Goal: Ask a question

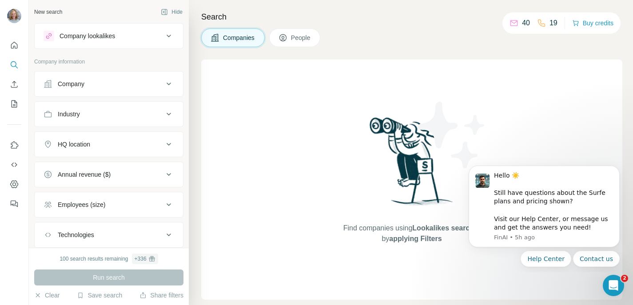
click at [304, 38] on span "People" at bounding box center [301, 37] width 20 height 9
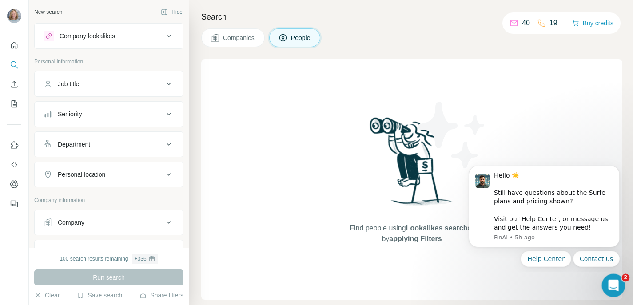
click at [619, 283] on icon "Open Intercom Messenger" at bounding box center [612, 284] width 15 height 15
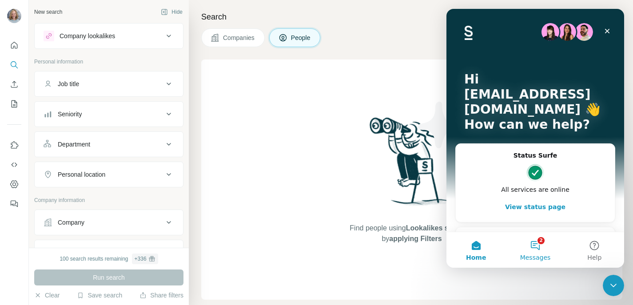
click at [539, 246] on button "2 Messages" at bounding box center [535, 250] width 59 height 36
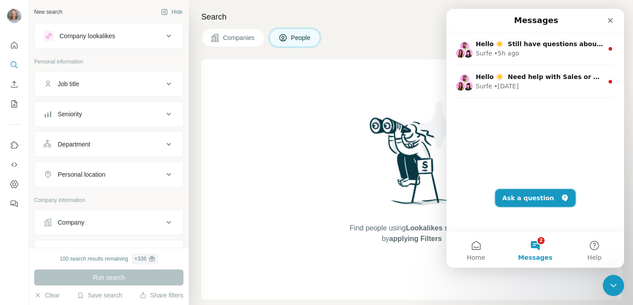
click at [540, 200] on button "Ask a question" at bounding box center [536, 198] width 80 height 18
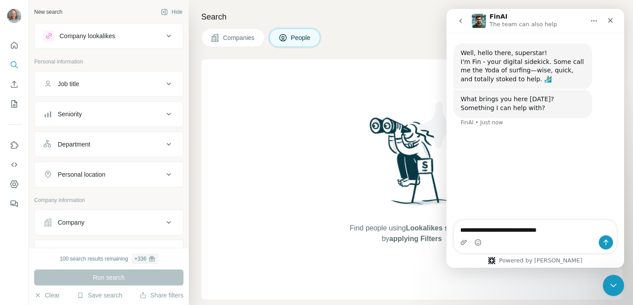
type textarea "**********"
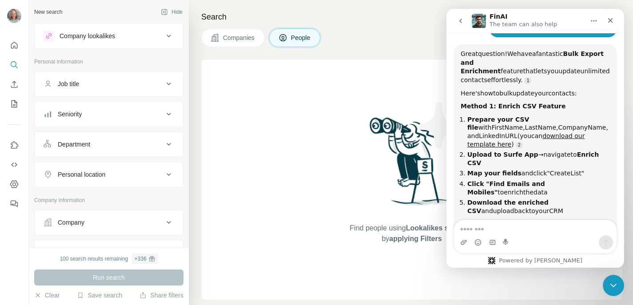
scroll to position [113, 0]
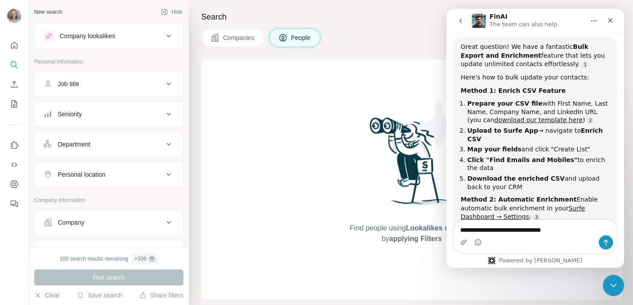
type textarea "**********"
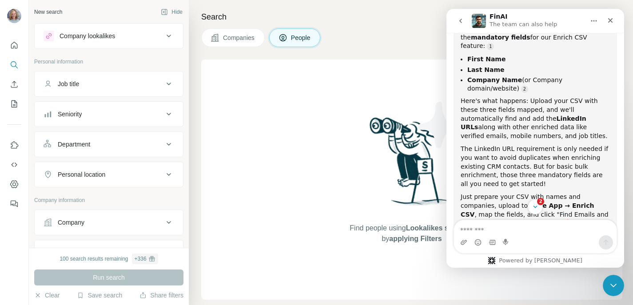
scroll to position [526, 0]
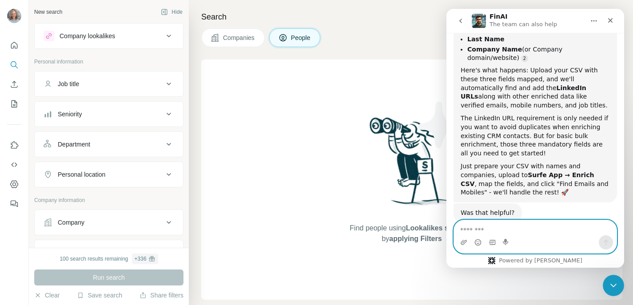
click at [518, 228] on textarea "Message…" at bounding box center [535, 227] width 163 height 15
type textarea "***"
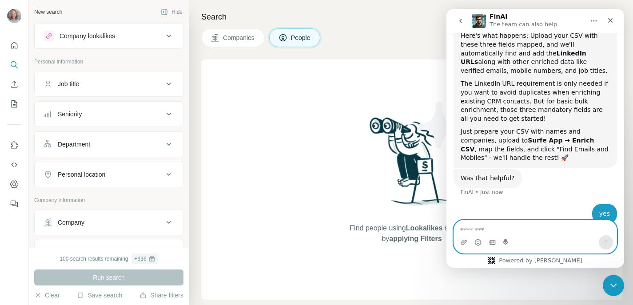
scroll to position [567, 0]
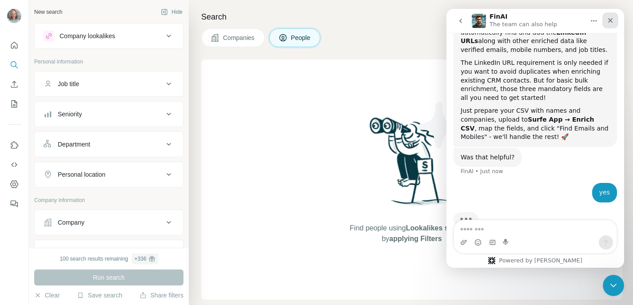
click at [612, 20] on icon "Close" at bounding box center [610, 20] width 7 height 7
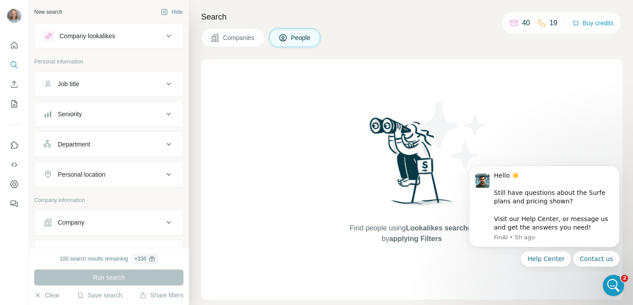
scroll to position [597, 0]
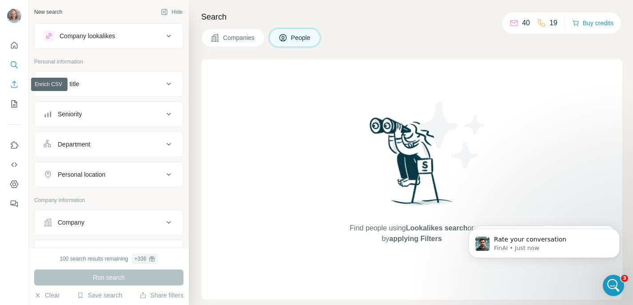
click at [16, 86] on icon "Enrich CSV" at bounding box center [14, 84] width 9 height 9
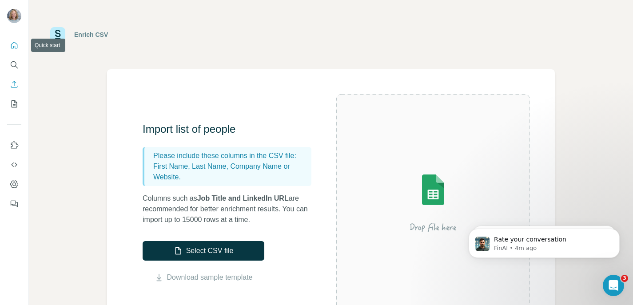
click at [16, 48] on icon "Quick start" at bounding box center [14, 45] width 9 height 9
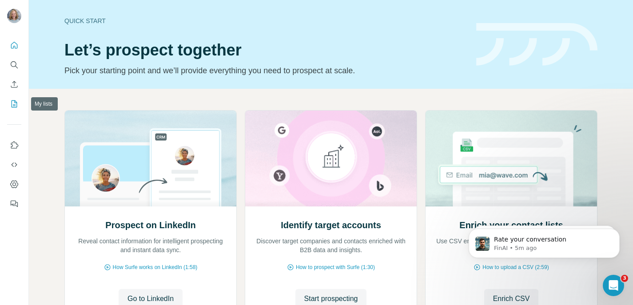
click at [14, 104] on icon "My lists" at bounding box center [15, 103] width 4 height 6
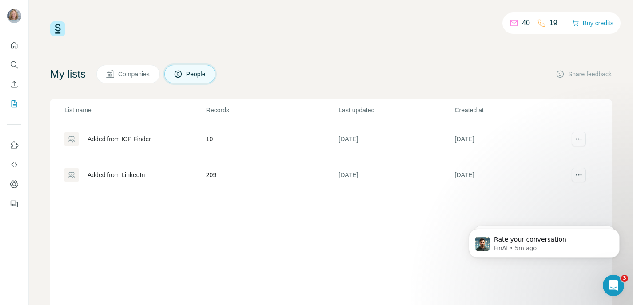
click at [120, 137] on div "Added from ICP Finder" at bounding box center [120, 139] width 64 height 9
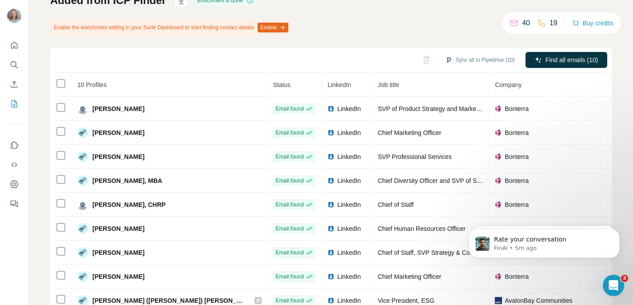
scroll to position [95, 0]
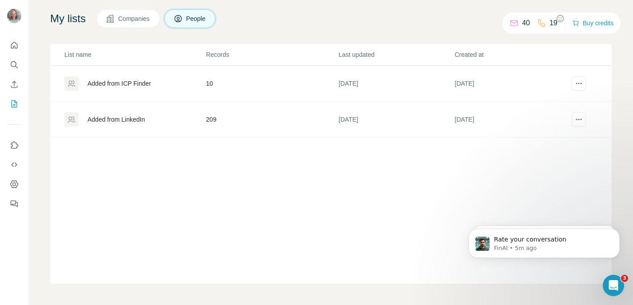
scroll to position [56, 0]
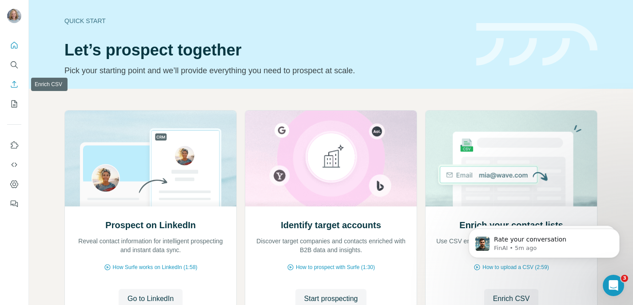
click at [14, 84] on icon "Enrich CSV" at bounding box center [14, 84] width 9 height 9
